Goal: Information Seeking & Learning: Learn about a topic

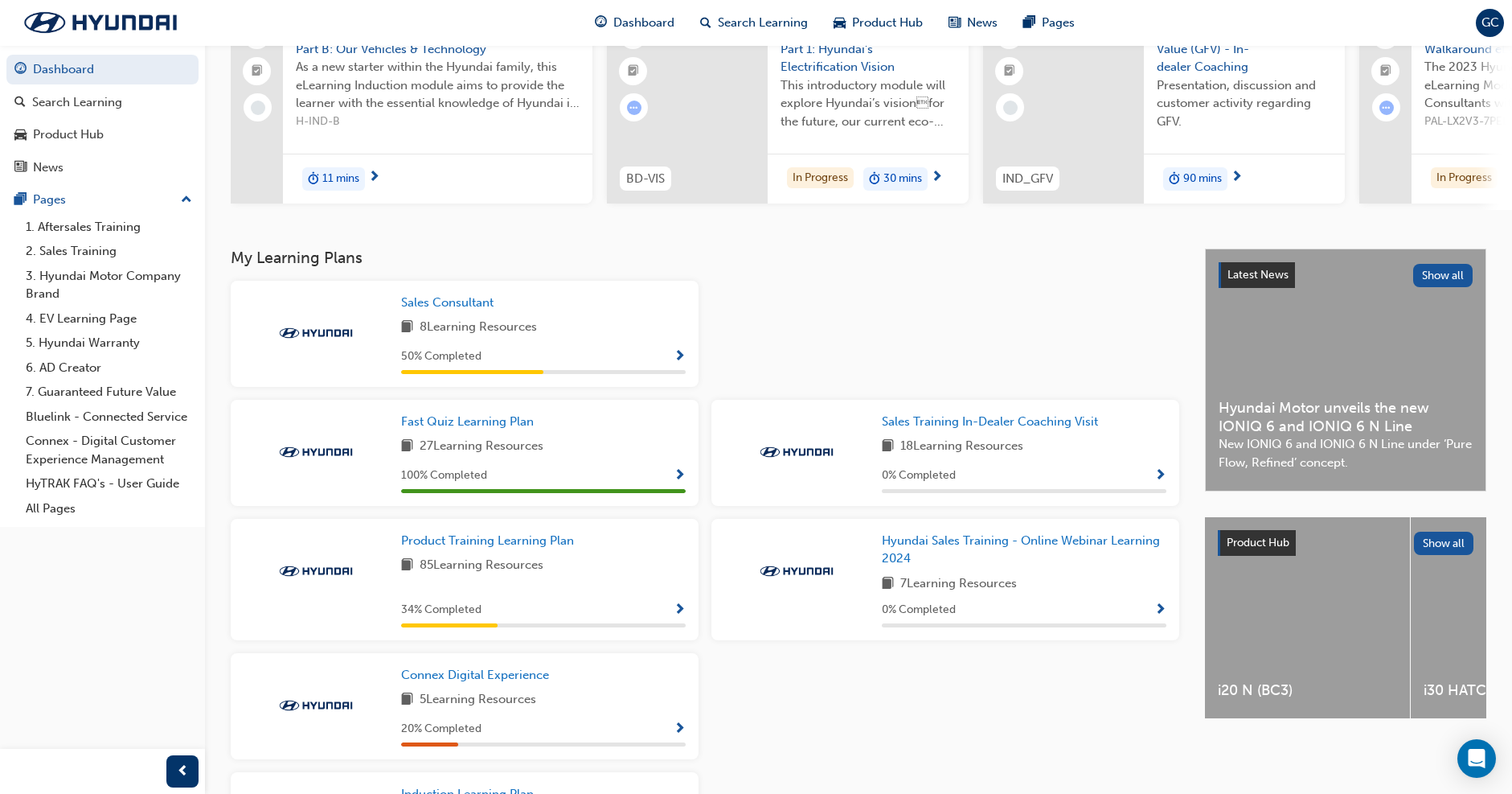
scroll to position [241, 0]
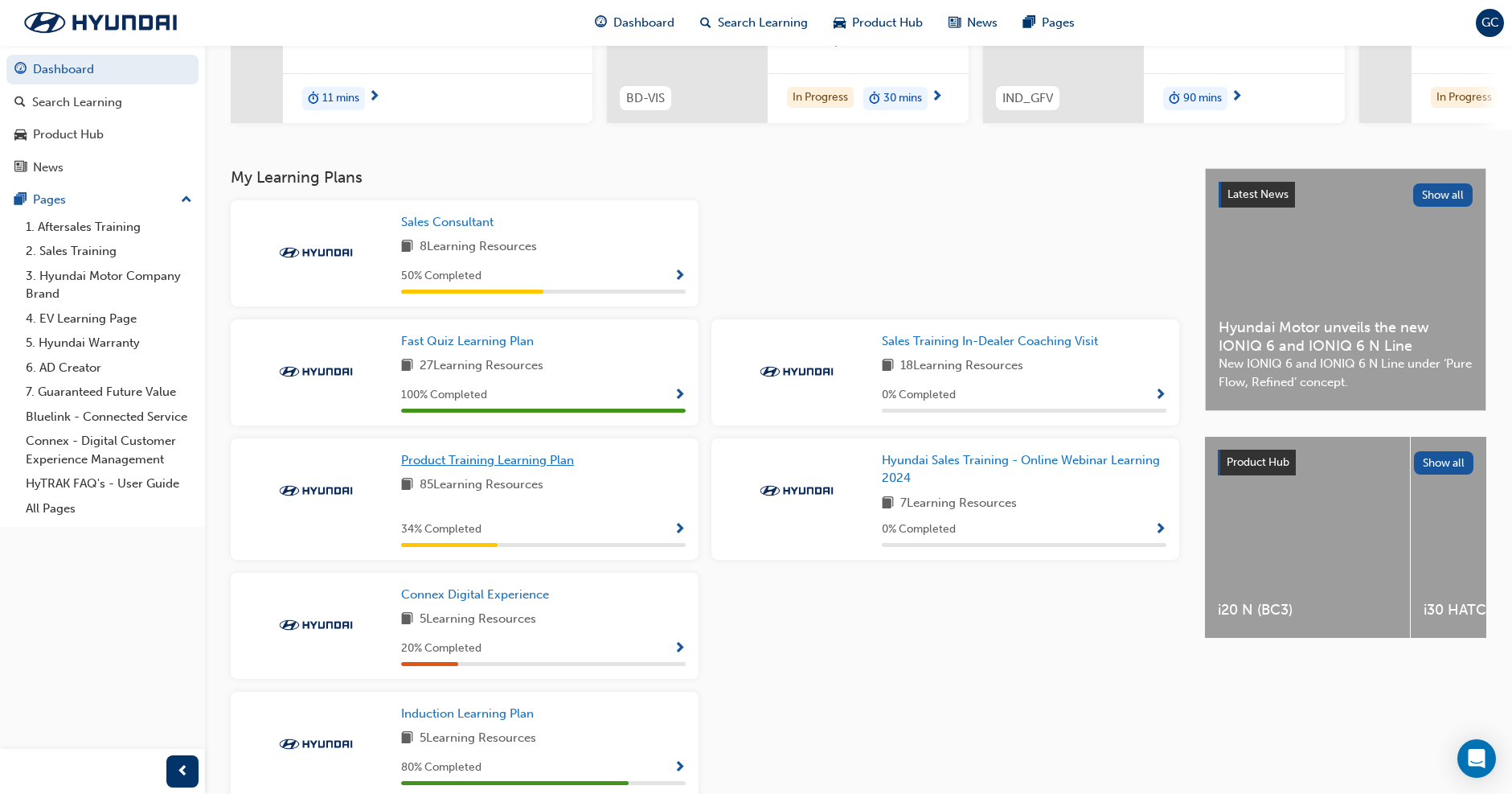
click at [494, 464] on span "Product Training Learning Plan" at bounding box center [487, 460] width 173 height 15
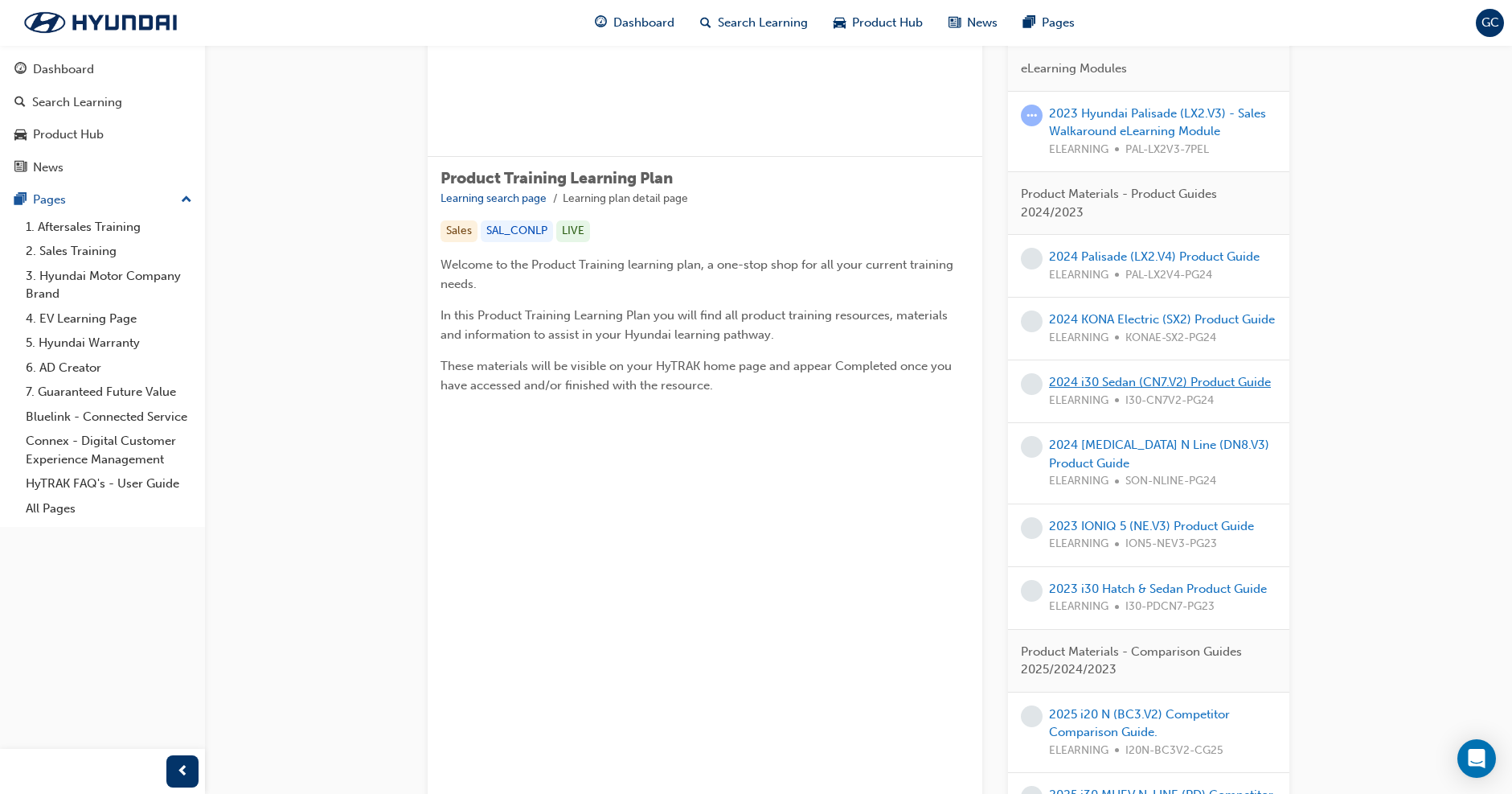
scroll to position [161, 0]
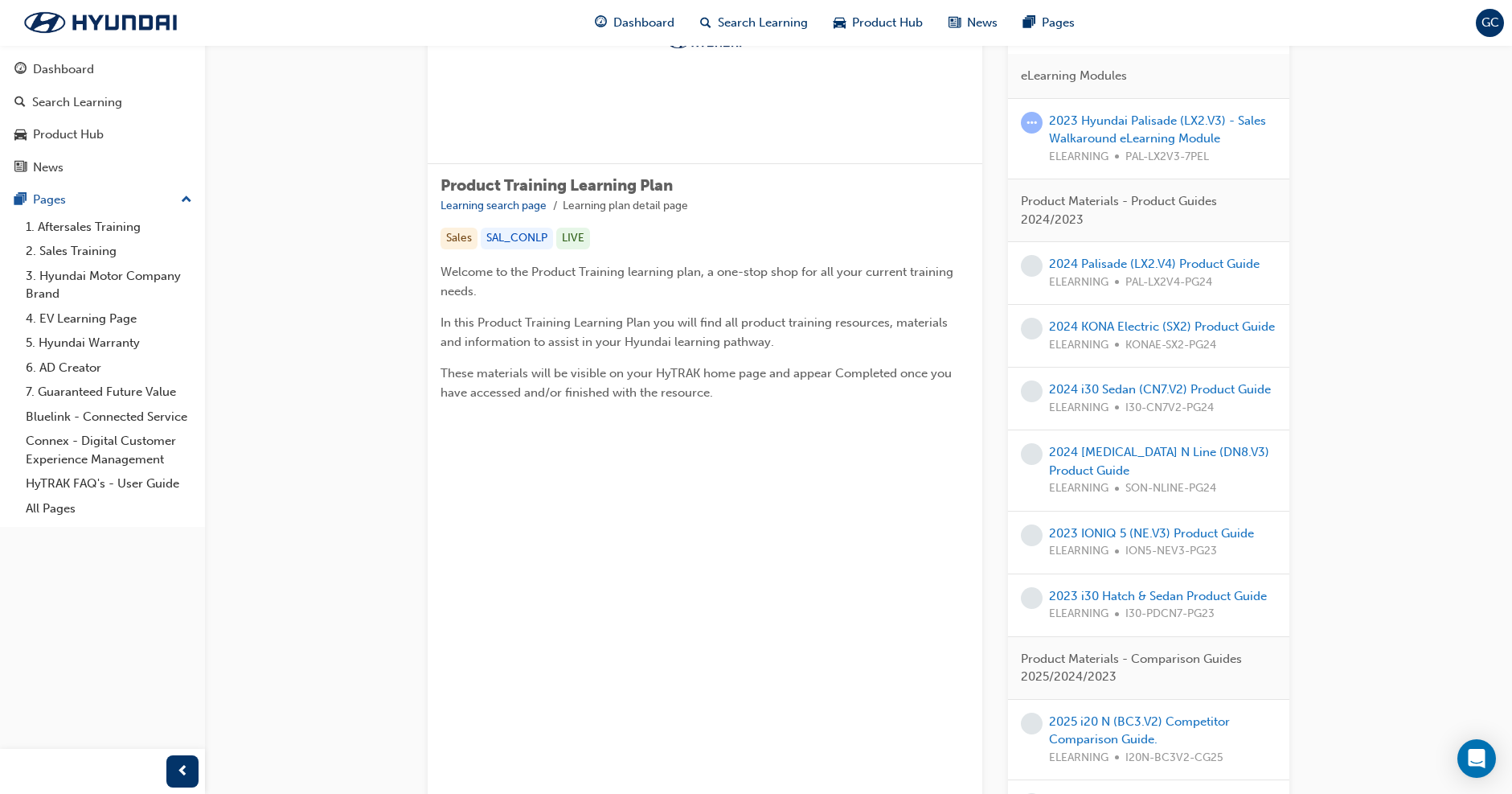
click at [1033, 258] on span "learningRecordVerb_NONE-icon" at bounding box center [1031, 265] width 22 height 22
click at [1073, 266] on link "2024 Palisade (LX2.V4) Product Guide" at bounding box center [1154, 264] width 211 height 15
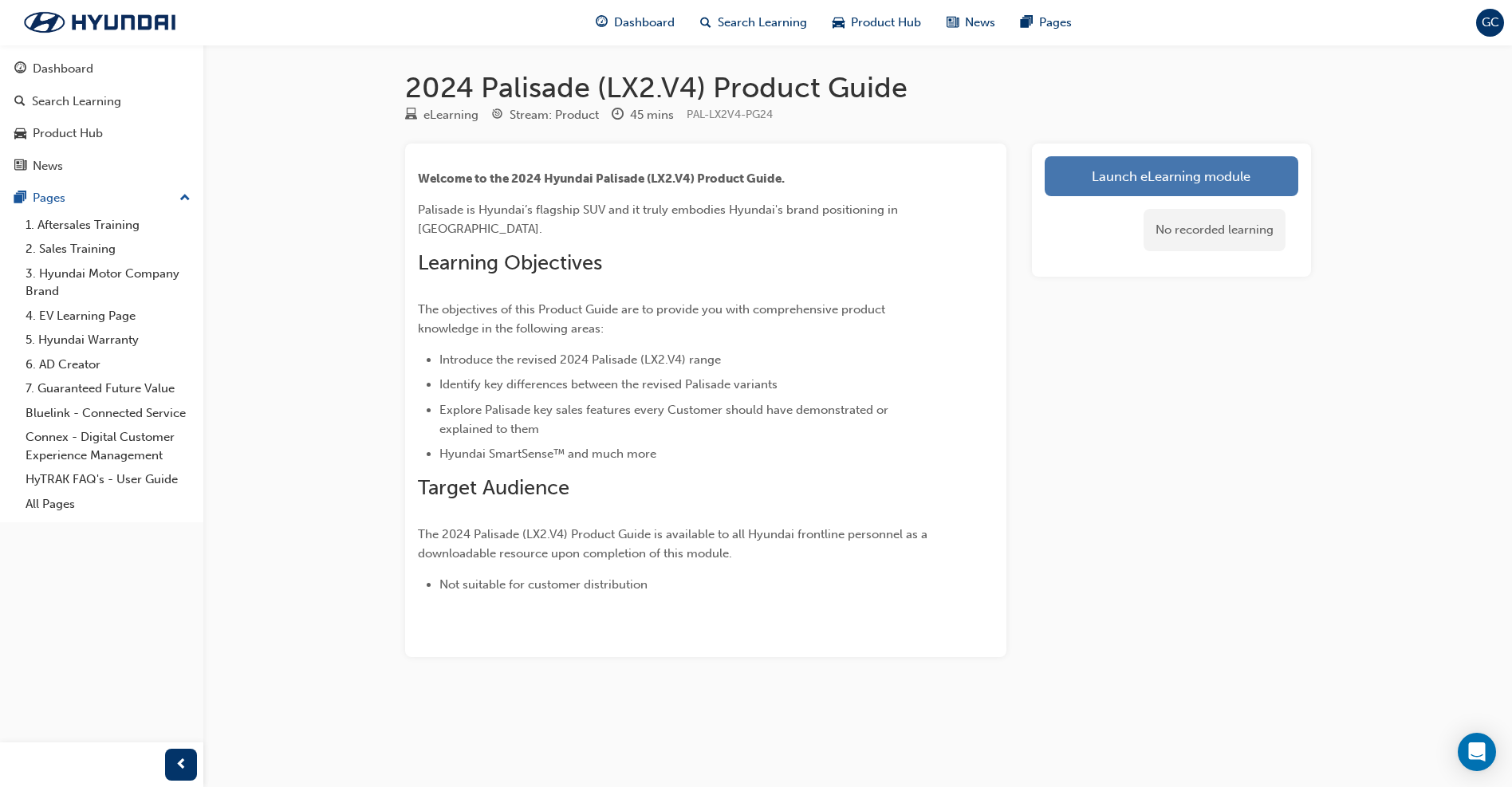
click at [1139, 173] on link "Launch eLearning module" at bounding box center [1171, 176] width 253 height 40
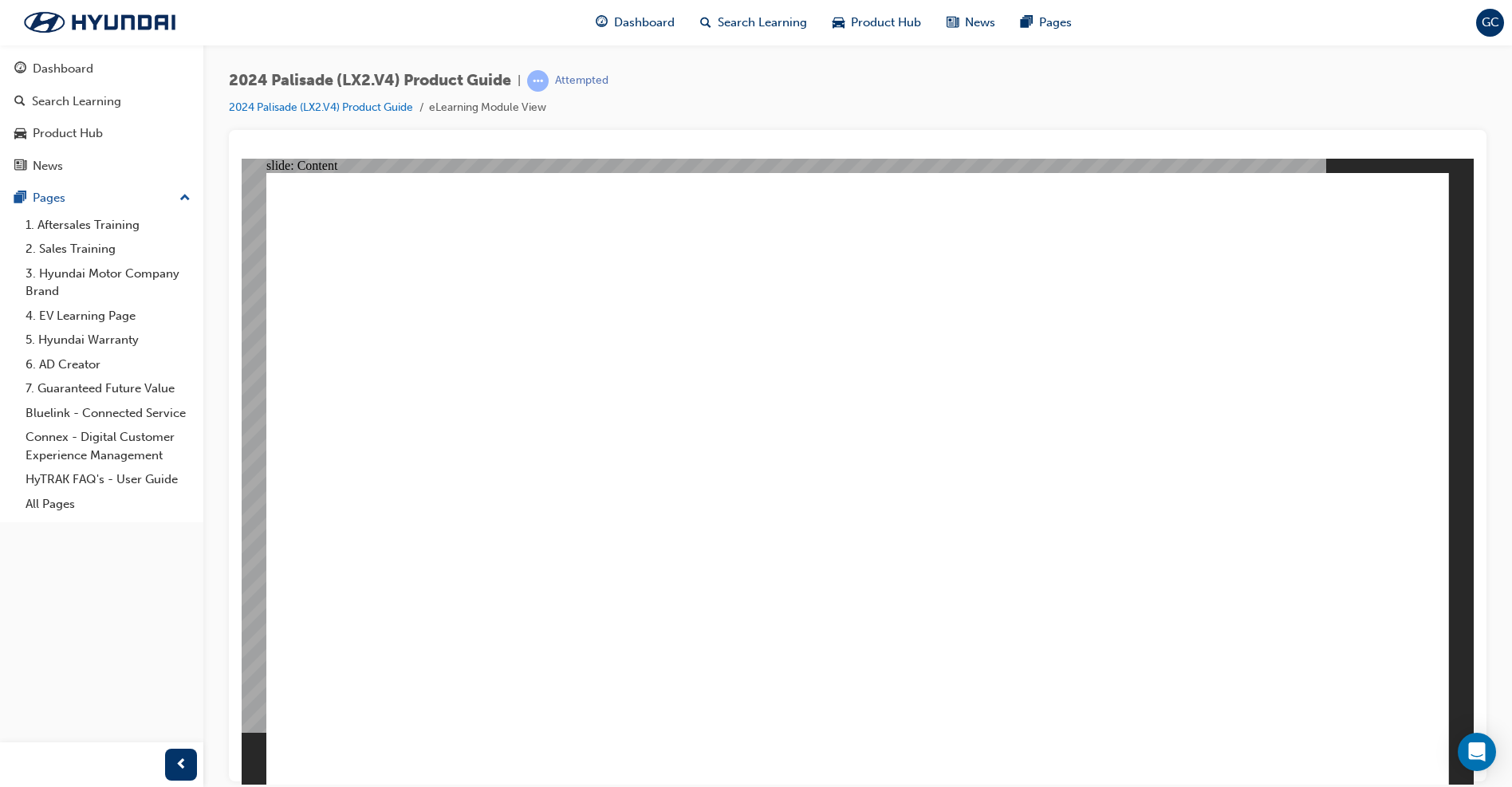
click at [241, 158] on image at bounding box center [241, 158] width 0 height 0
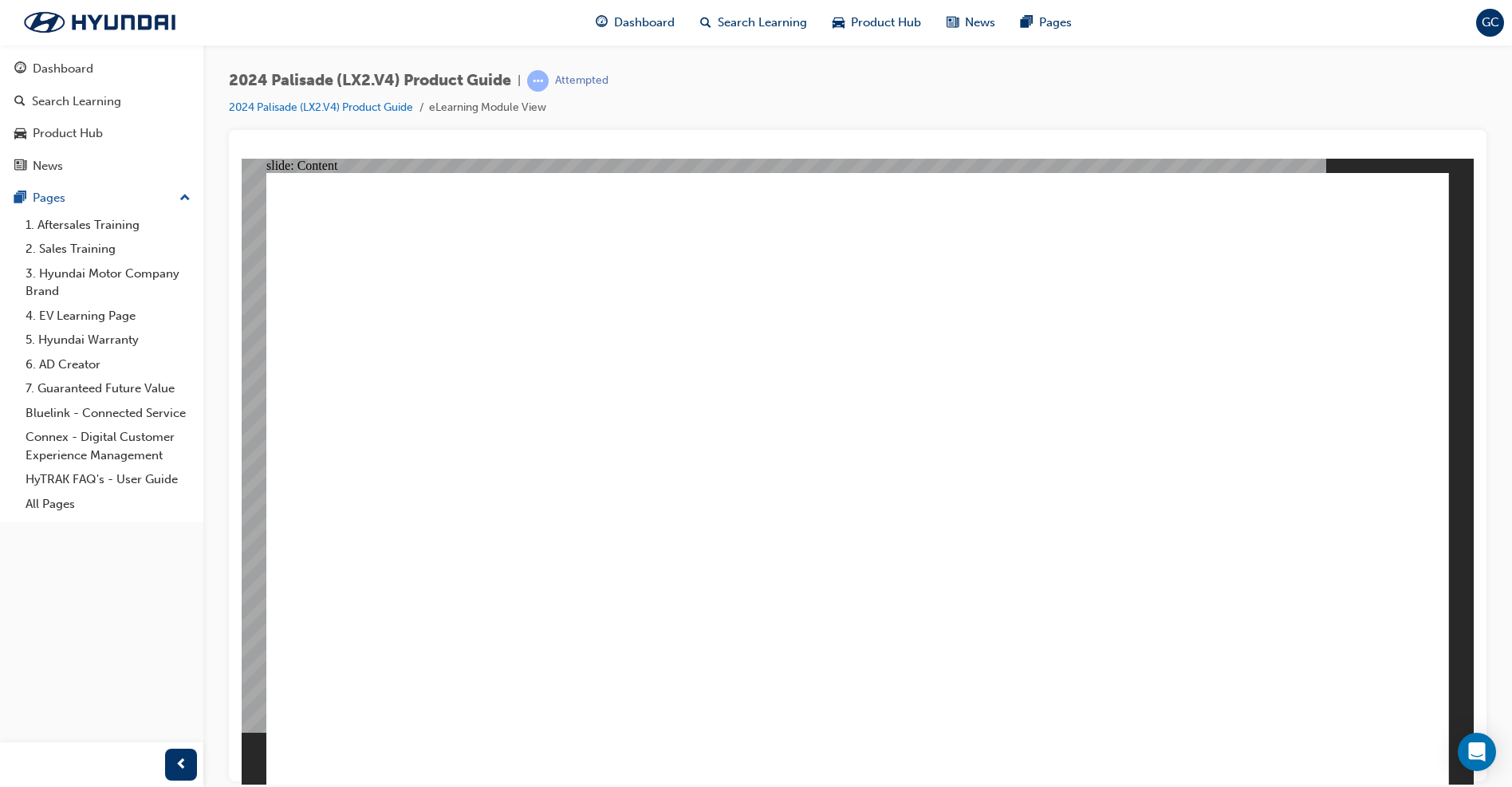
click at [241, 158] on image at bounding box center [241, 158] width 0 height 0
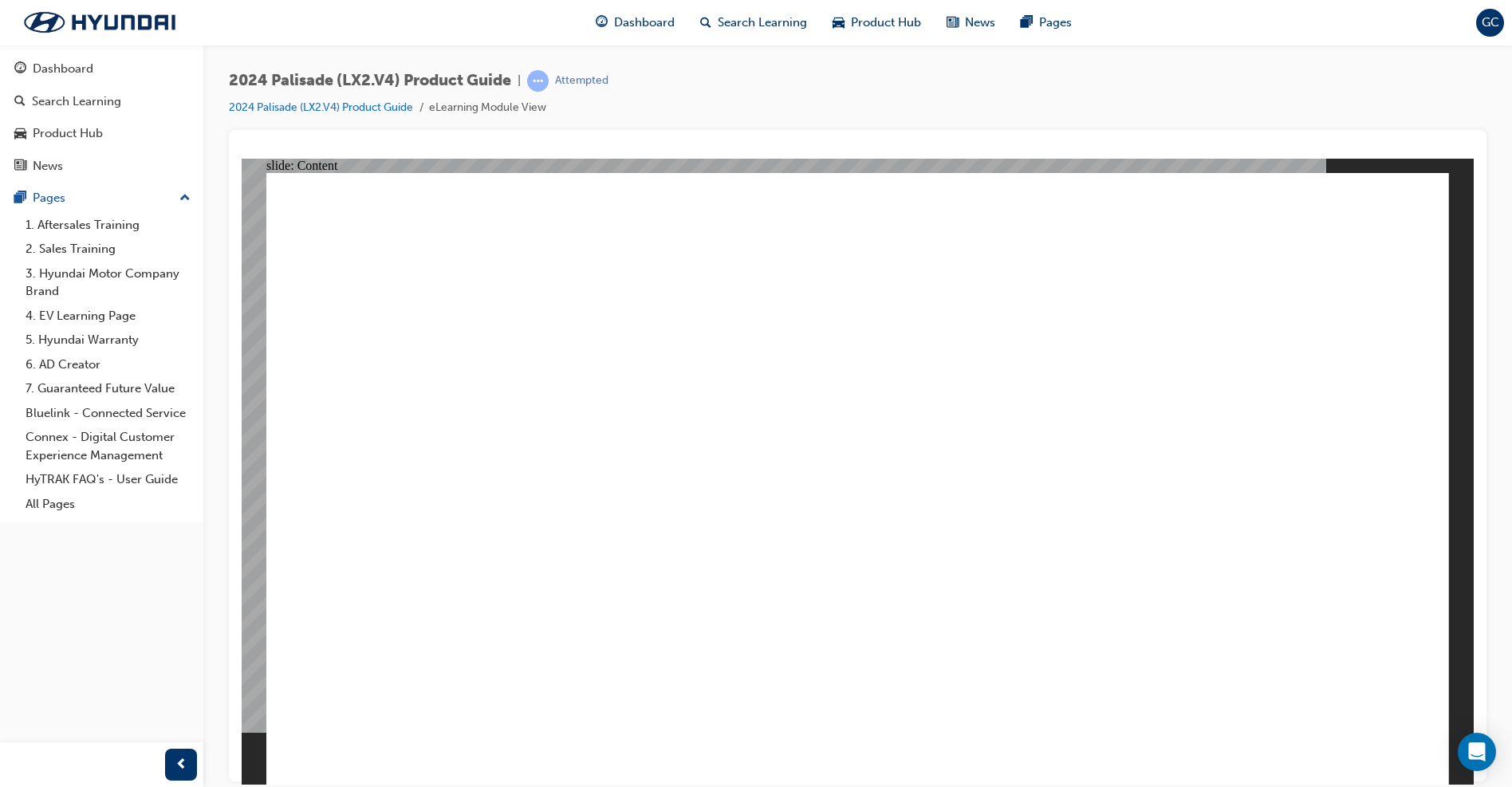
click at [241, 158] on image at bounding box center [241, 158] width 0 height 0
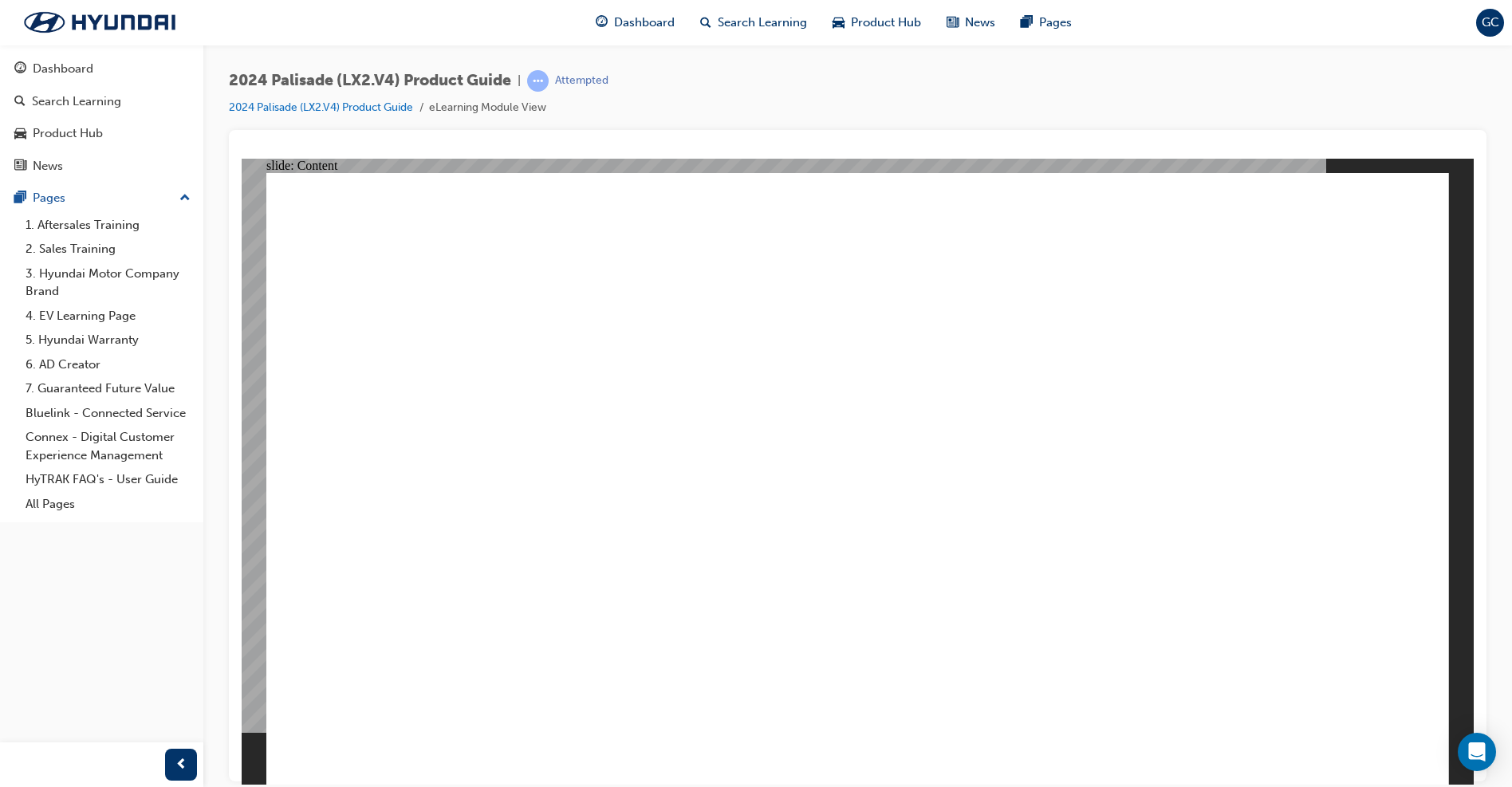
click at [241, 158] on image at bounding box center [241, 158] width 0 height 0
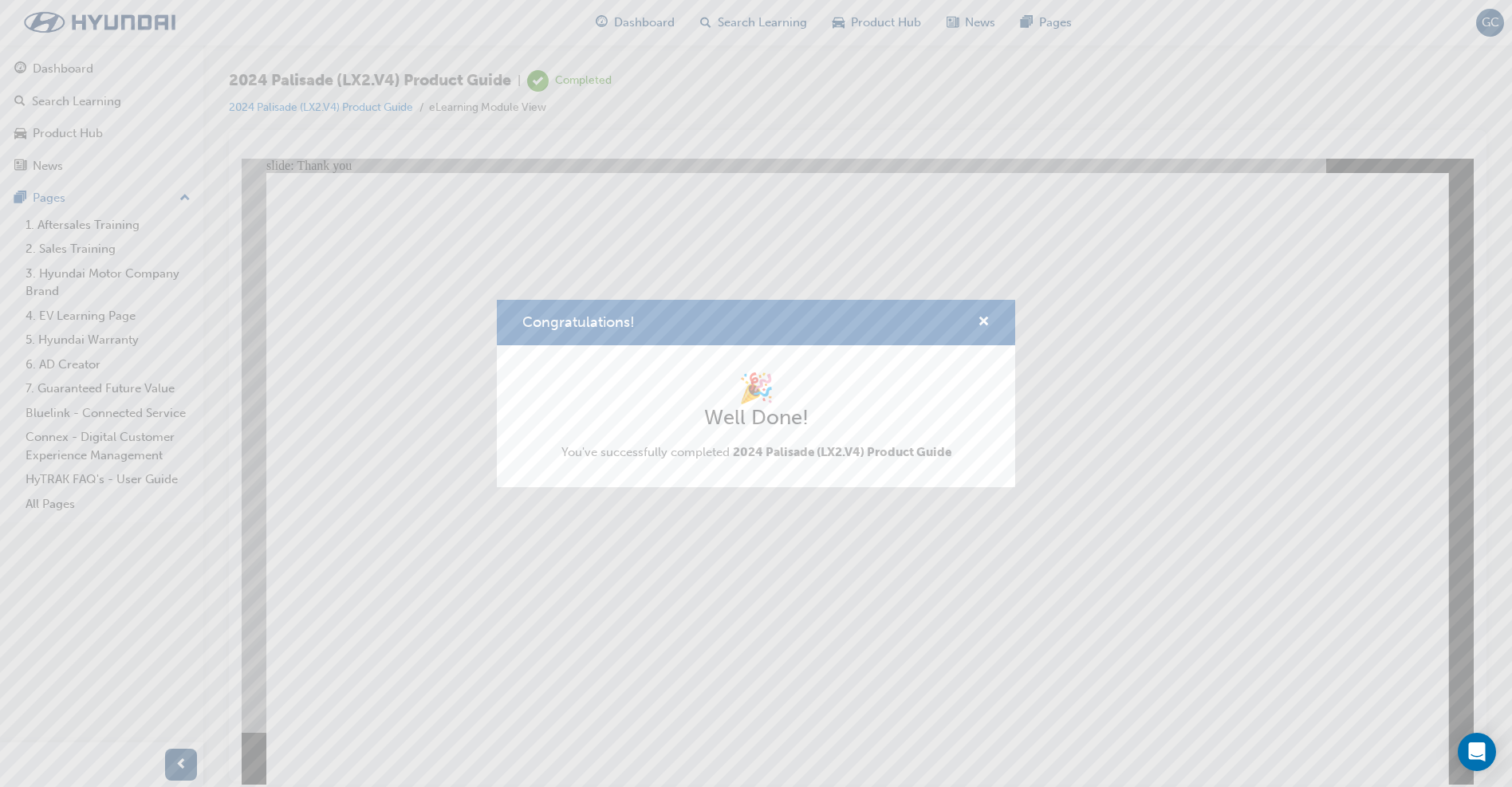
click at [888, 676] on div "Congratulations! 🎉 Well Done! You've successfully completed 2024 Palisade (LX2.…" at bounding box center [756, 394] width 1512 height 787
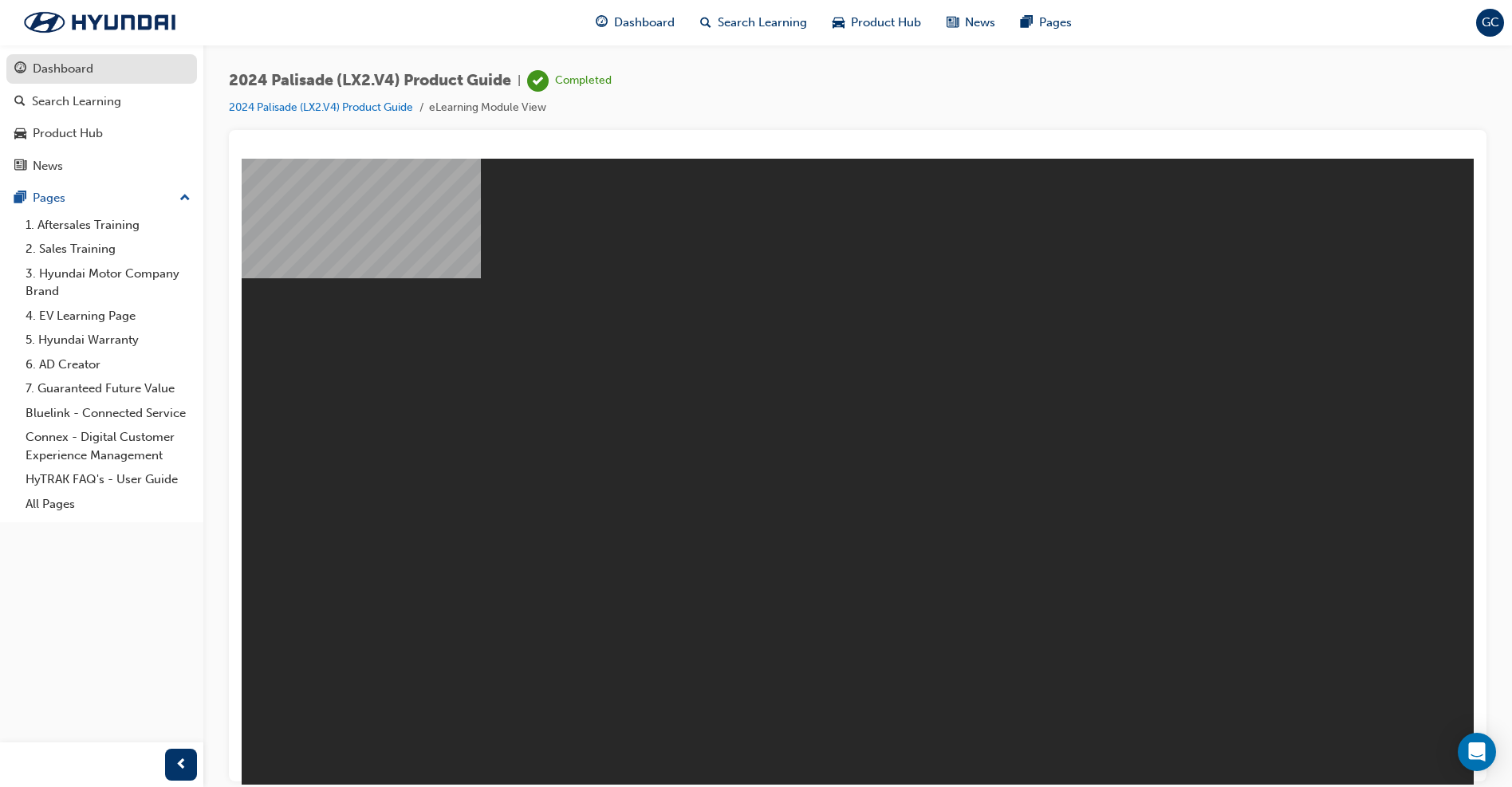
click at [64, 75] on div "Dashboard" at bounding box center [63, 69] width 61 height 18
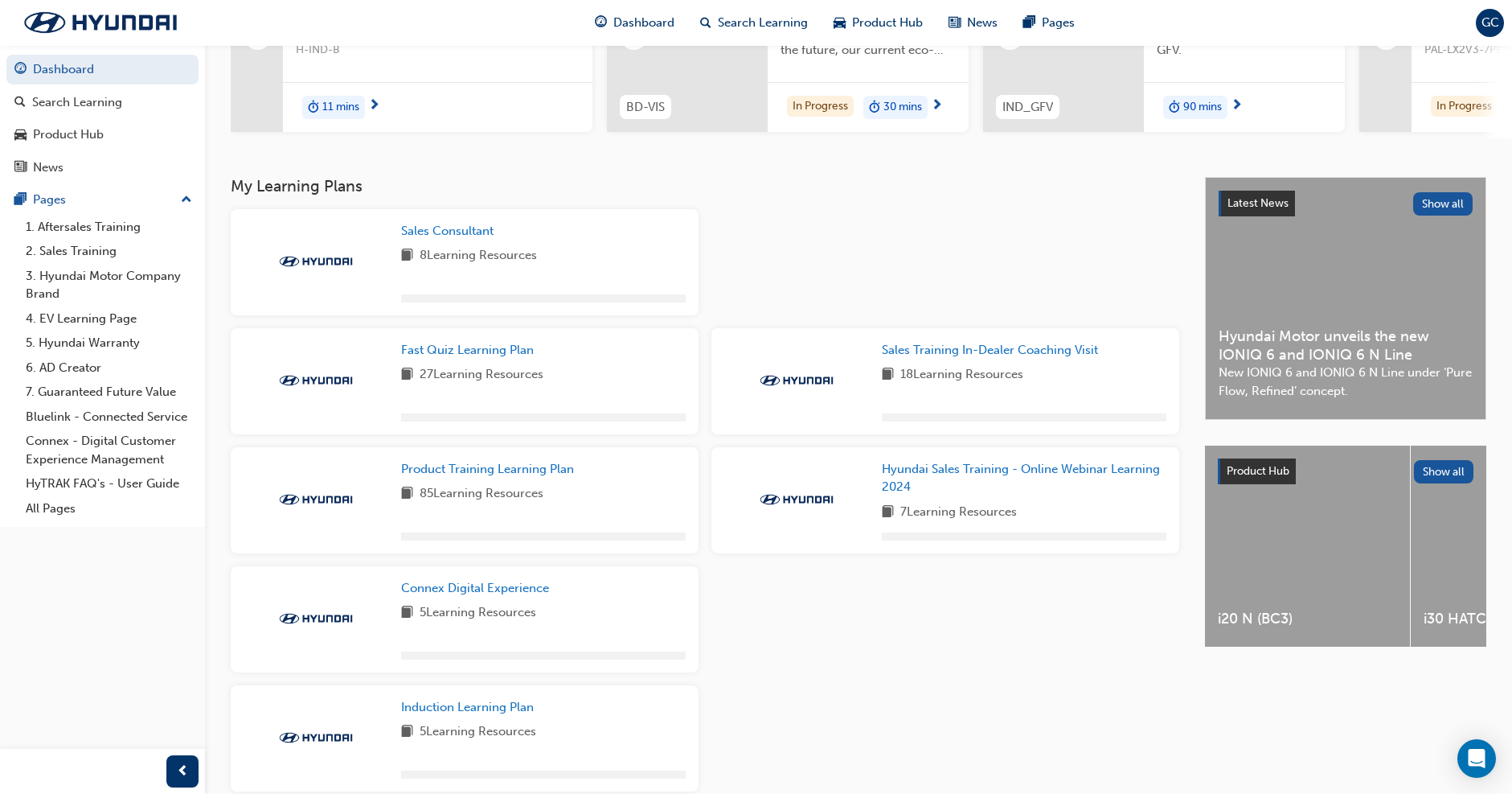
scroll to position [241, 0]
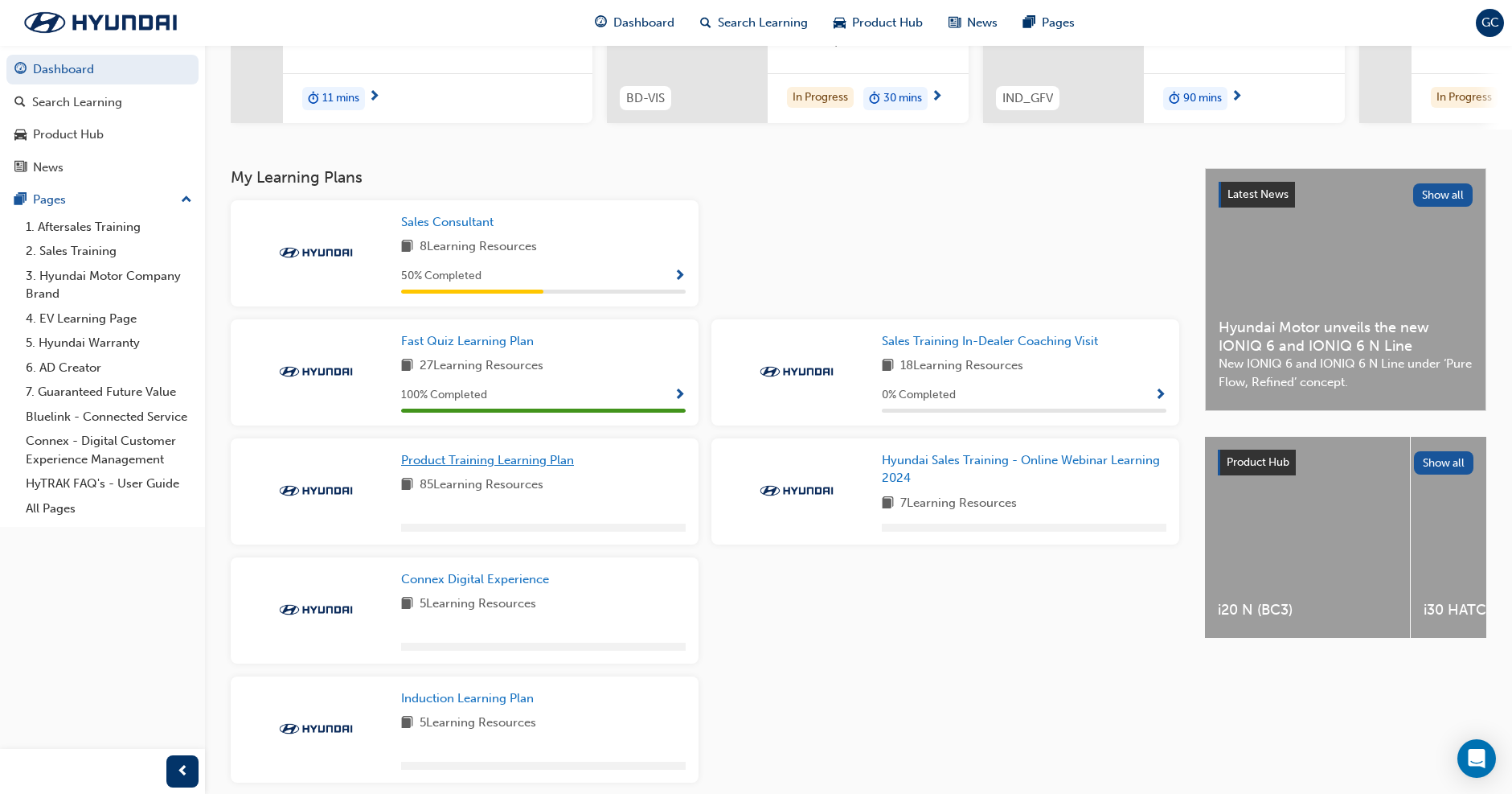
click at [470, 463] on span "Product Training Learning Plan" at bounding box center [487, 460] width 173 height 15
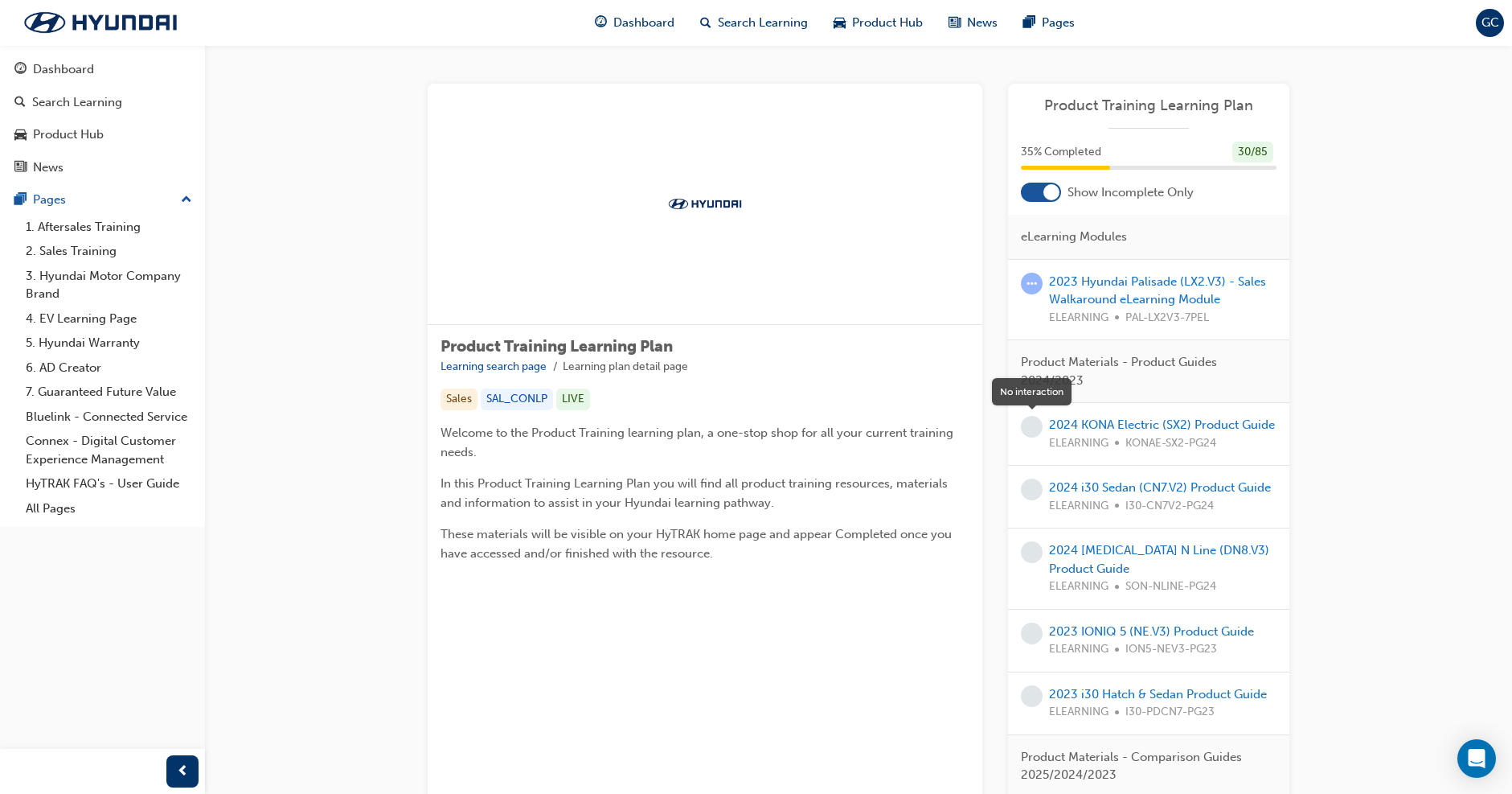
click at [1037, 432] on span "learningRecordVerb_NONE-icon" at bounding box center [1031, 426] width 22 height 22
click at [1031, 422] on span "learningRecordVerb_NONE-icon" at bounding box center [1031, 426] width 22 height 22
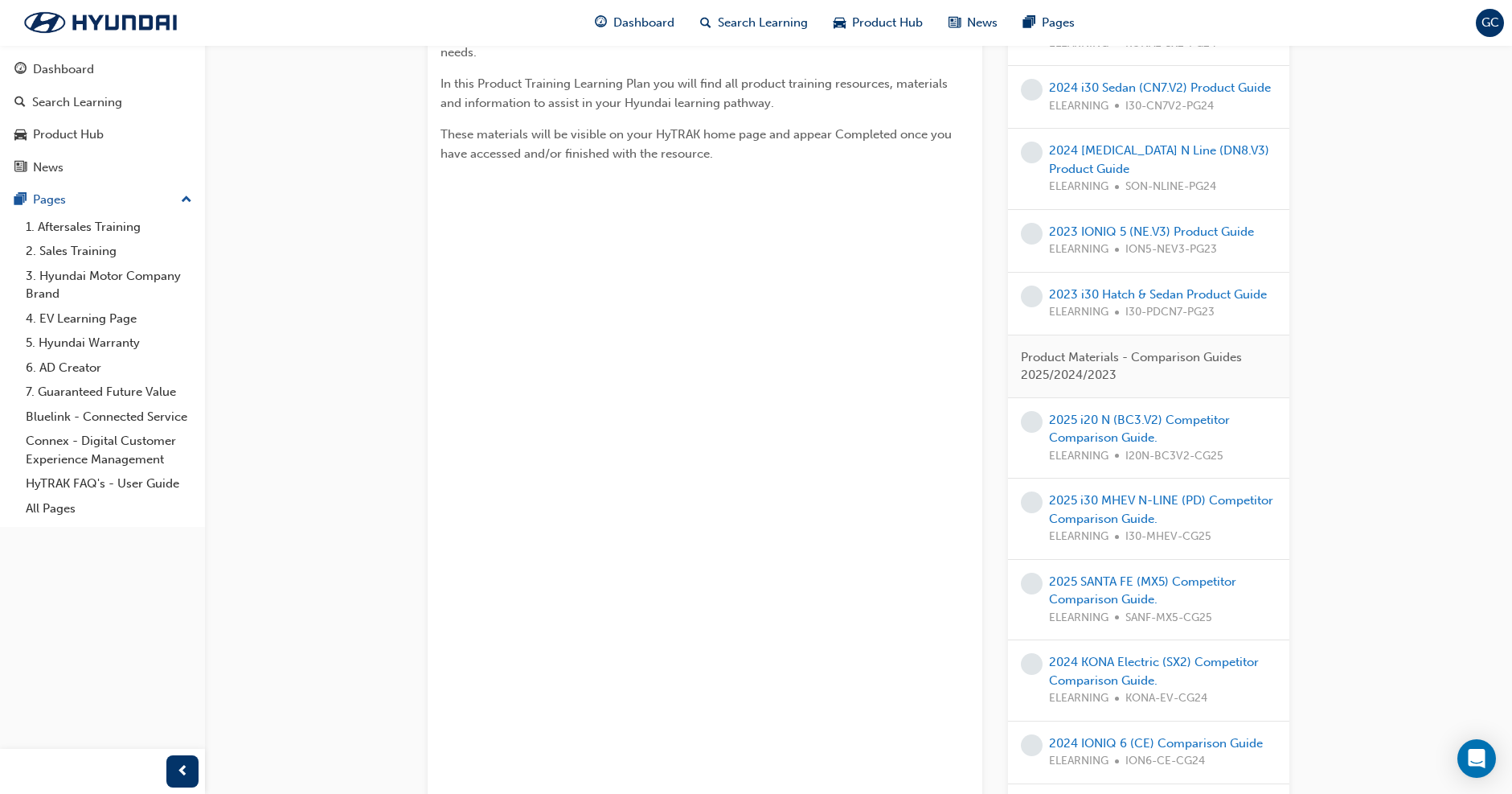
scroll to position [483, 0]
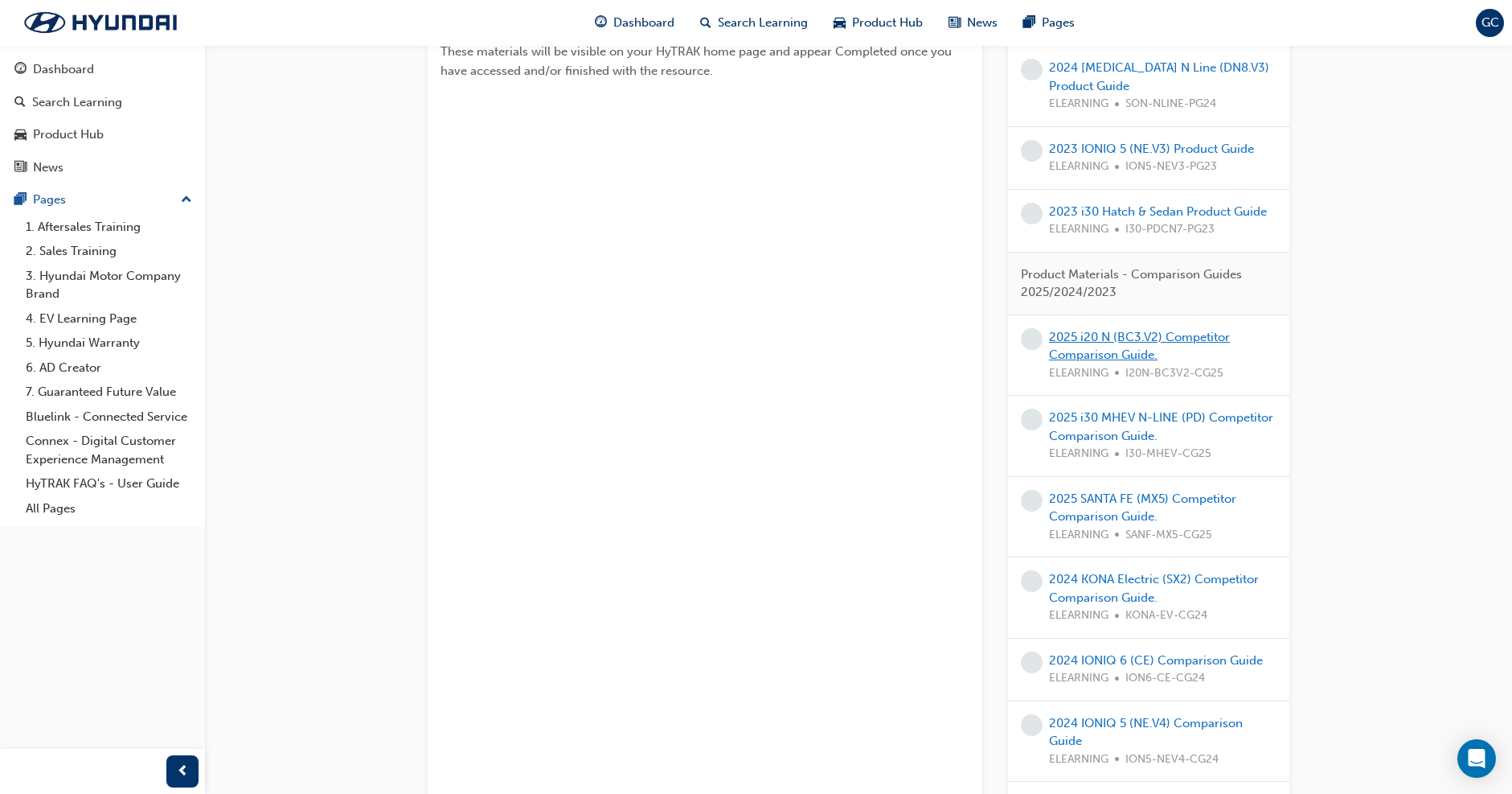
click at [1072, 336] on link "2025 i20 N (BC3.V2) Competitor Comparison Guide." at bounding box center [1139, 346] width 181 height 33
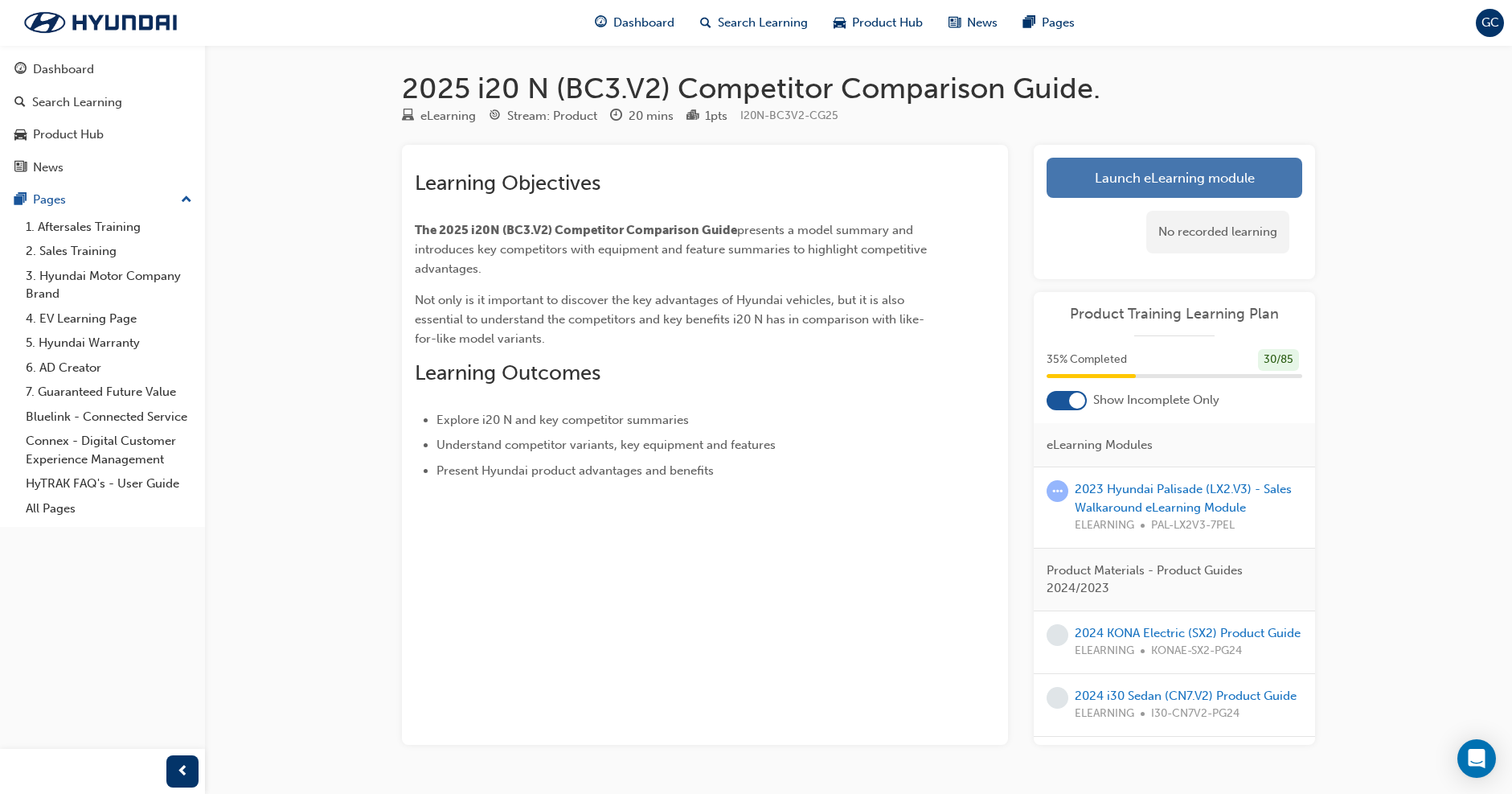
click at [1188, 183] on link "Launch eLearning module" at bounding box center [1174, 178] width 255 height 40
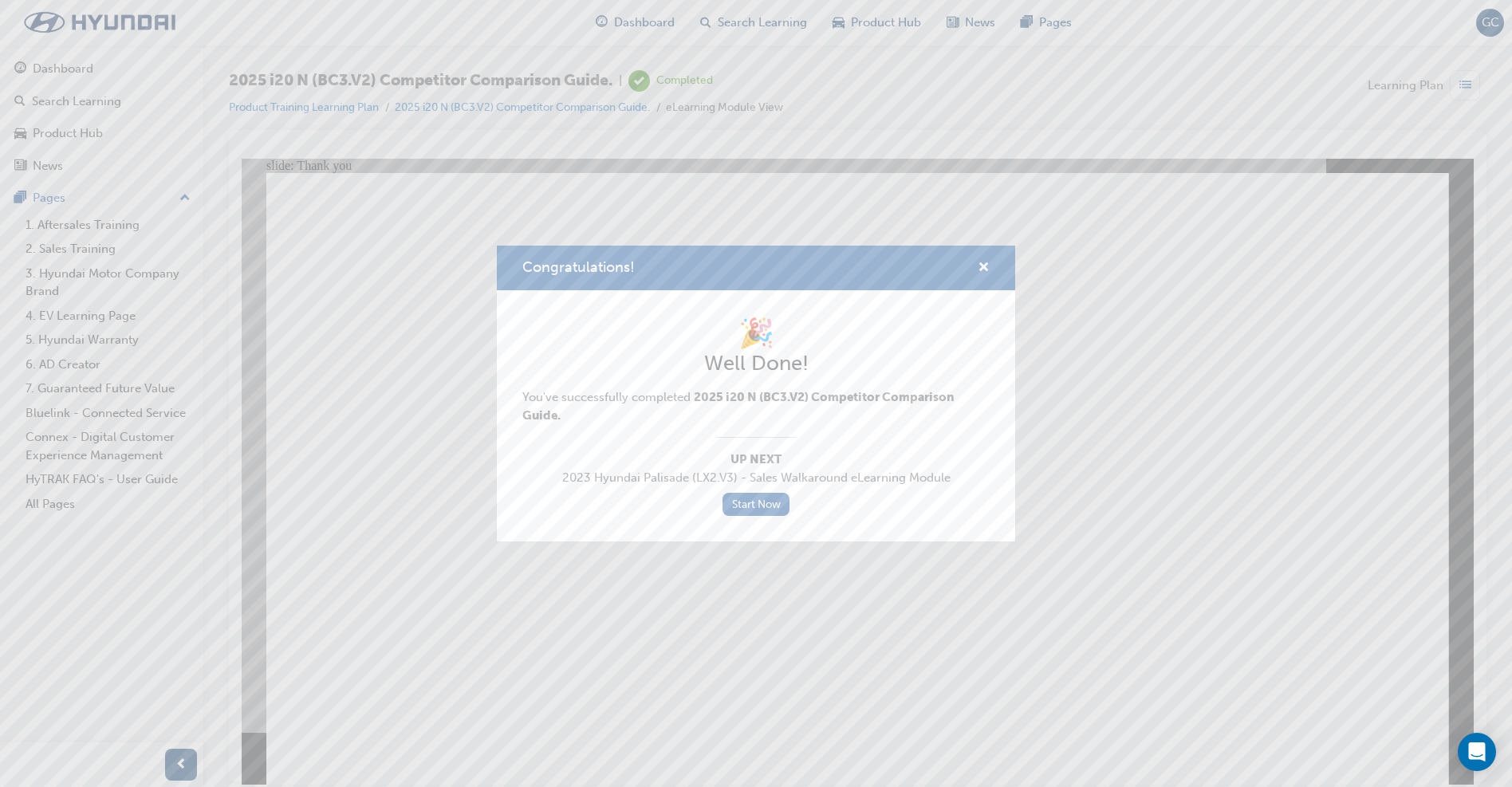
click at [757, 492] on div "🎉 Well Done! You've successfully completed 2025 i20 N (BC3.V2) Competitor Compa…" at bounding box center [756, 416] width 467 height 200
click at [758, 508] on link "Start Now" at bounding box center [756, 504] width 67 height 23
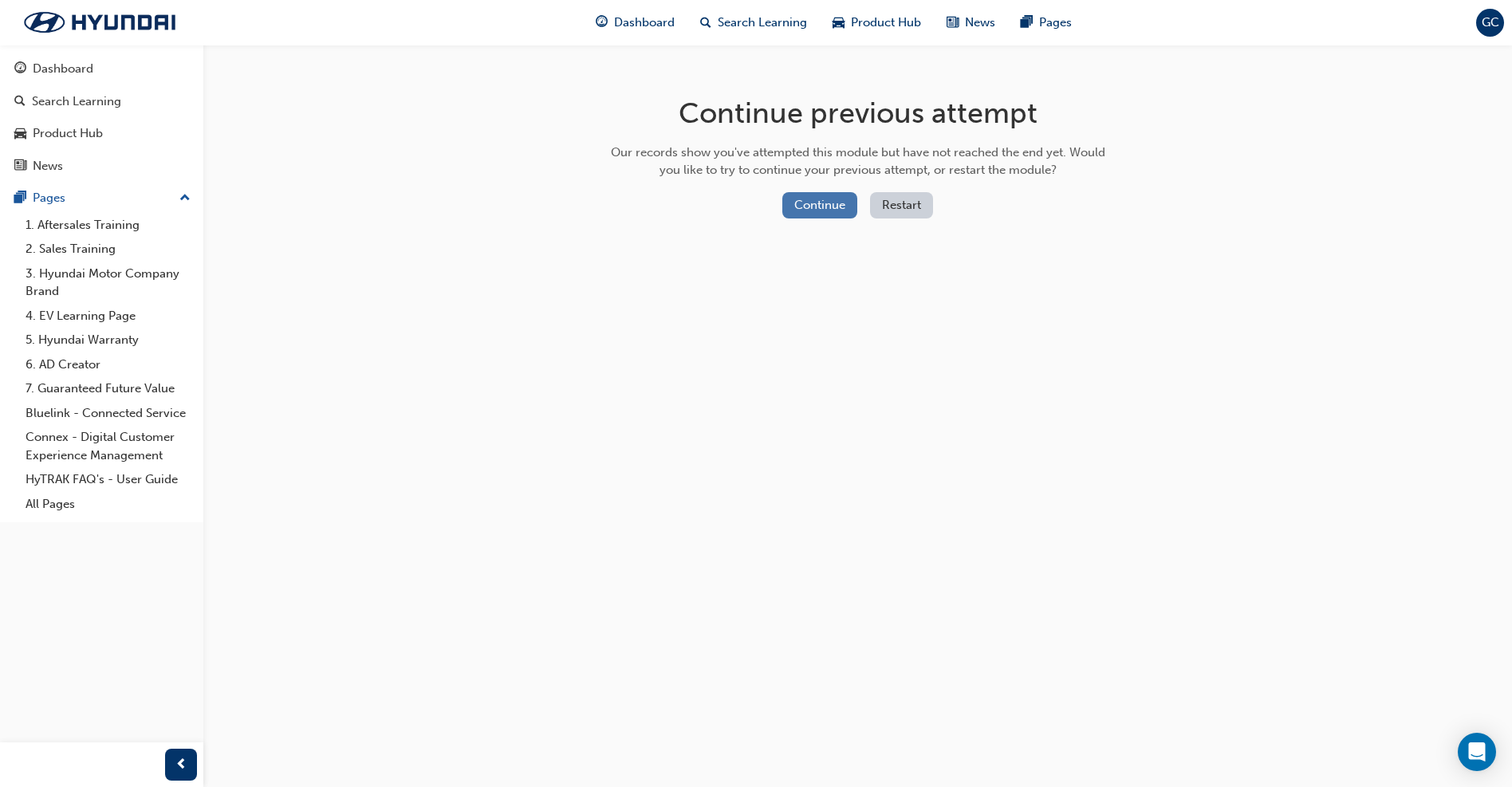
click at [821, 204] on button "Continue" at bounding box center [820, 205] width 75 height 26
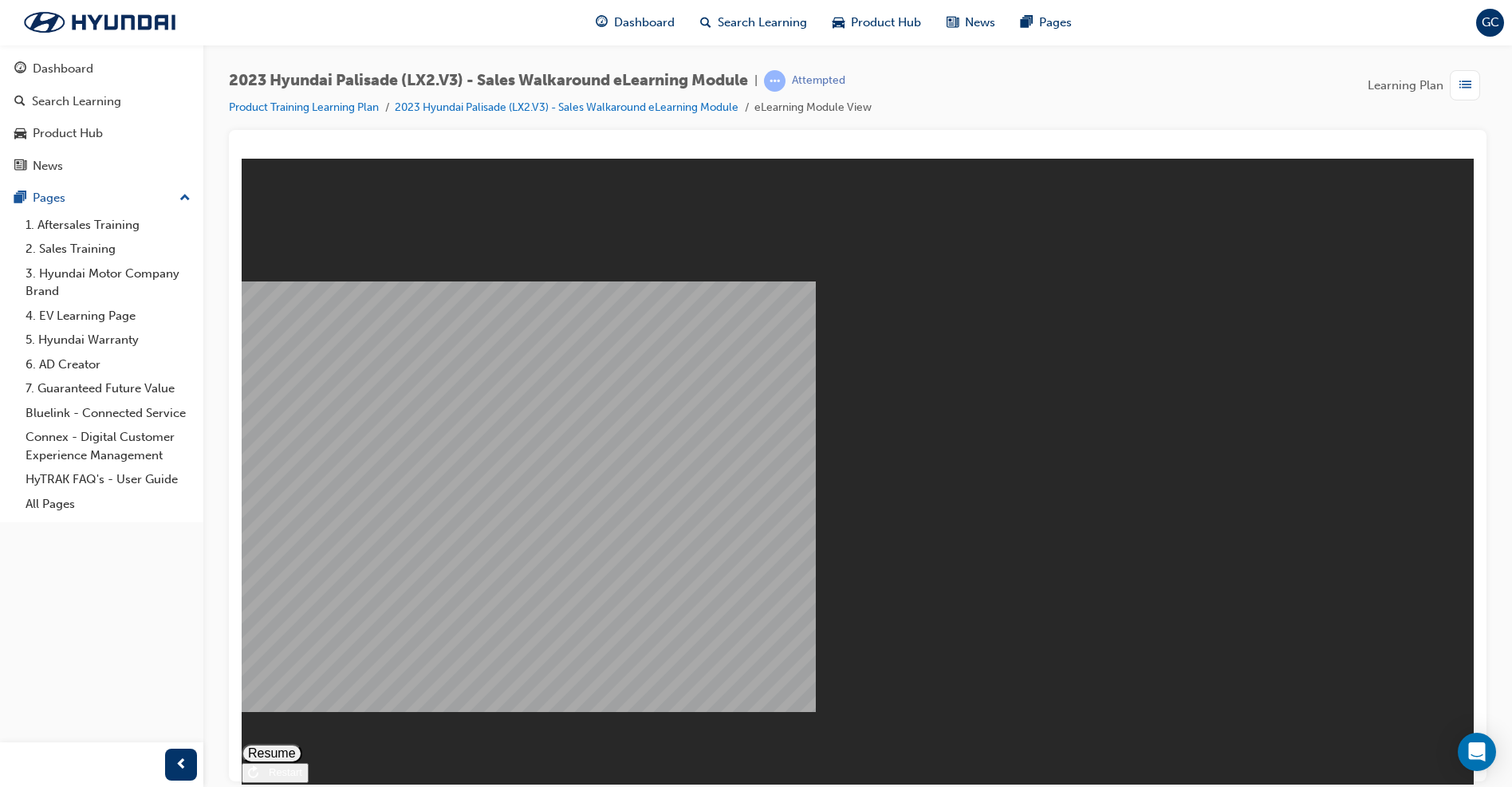
click at [302, 743] on button "Resume" at bounding box center [272, 753] width 61 height 19
